Goal: Information Seeking & Learning: Learn about a topic

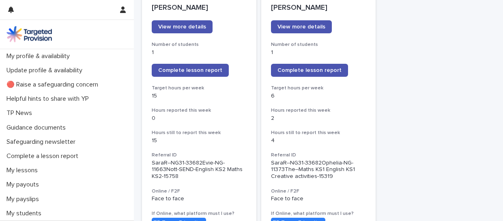
scroll to position [61, 0]
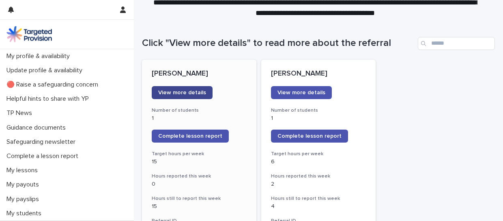
click at [187, 94] on span "View more details" at bounding box center [182, 93] width 48 height 6
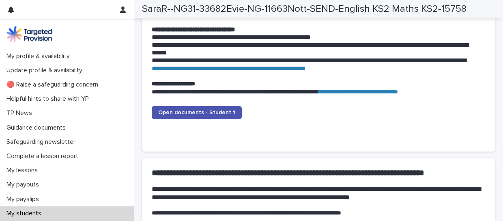
scroll to position [875, 0]
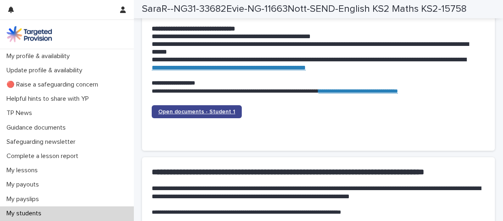
click at [183, 112] on span "Open documents - Student 1" at bounding box center [196, 112] width 77 height 6
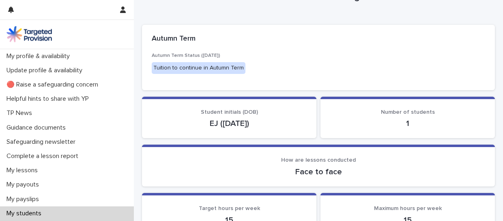
scroll to position [0, 0]
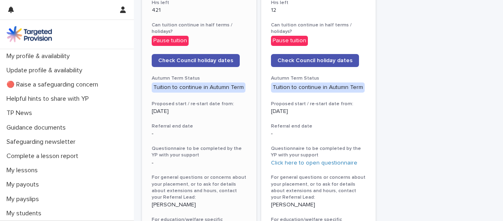
scroll to position [433, 0]
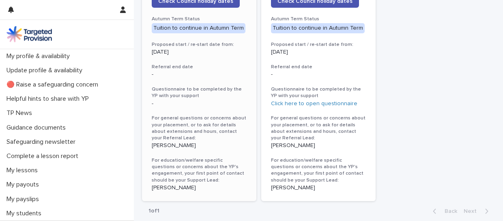
scroll to position [492, 0]
